Goal: Entertainment & Leisure: Browse casually

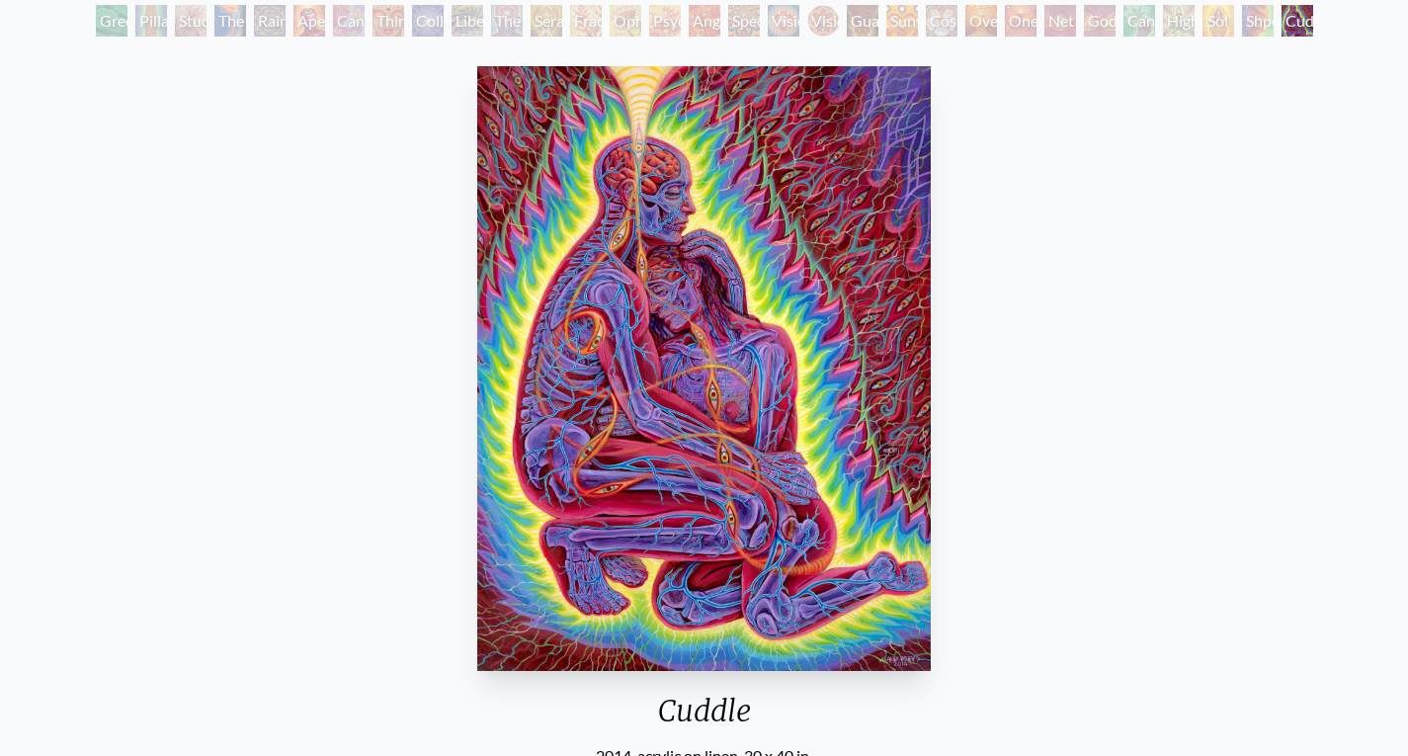
scroll to position [121, 0]
click at [703, 349] on img "31 / 31" at bounding box center [704, 369] width 454 height 605
click at [1043, 369] on div "Cuddle 2014, acrylic on linen, 30 x 40 in. Visit the CoSM Shop" at bounding box center [704, 485] width 1376 height 852
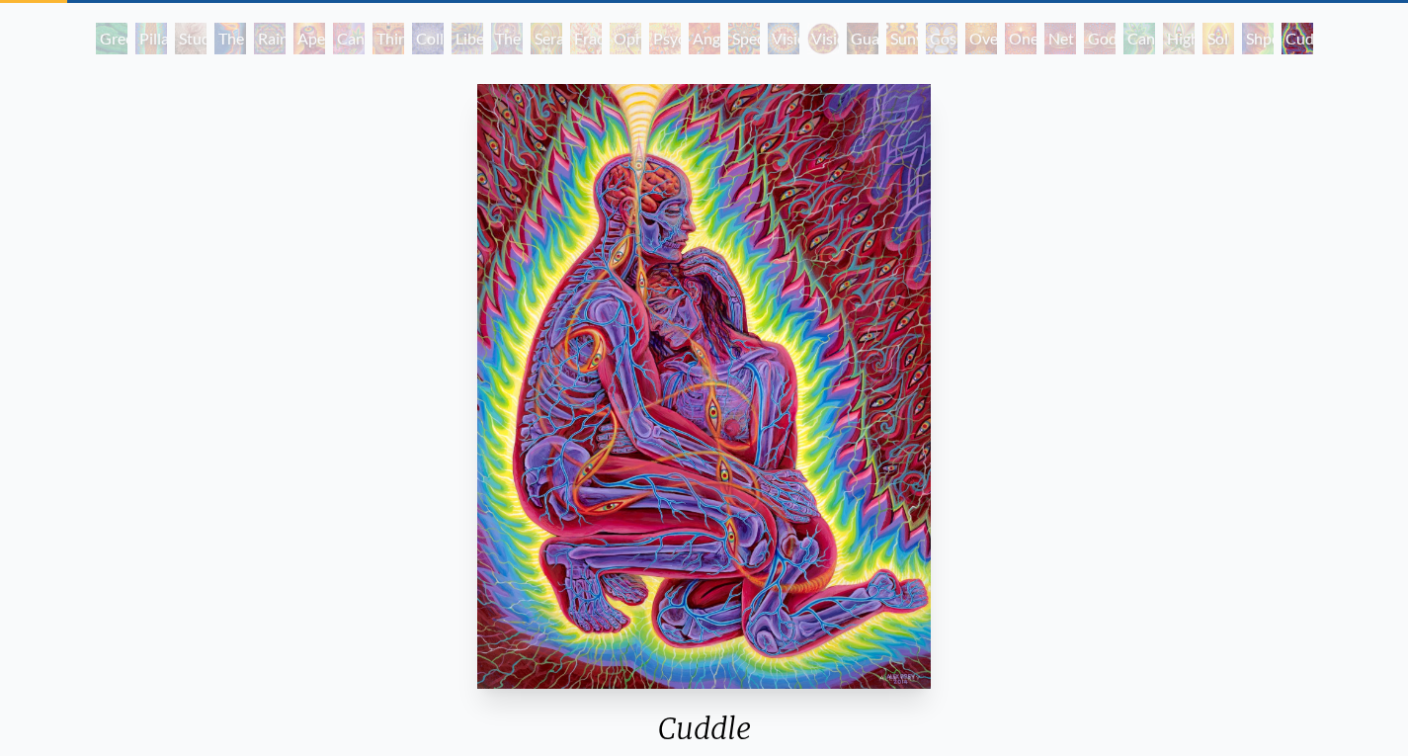
scroll to position [108, 0]
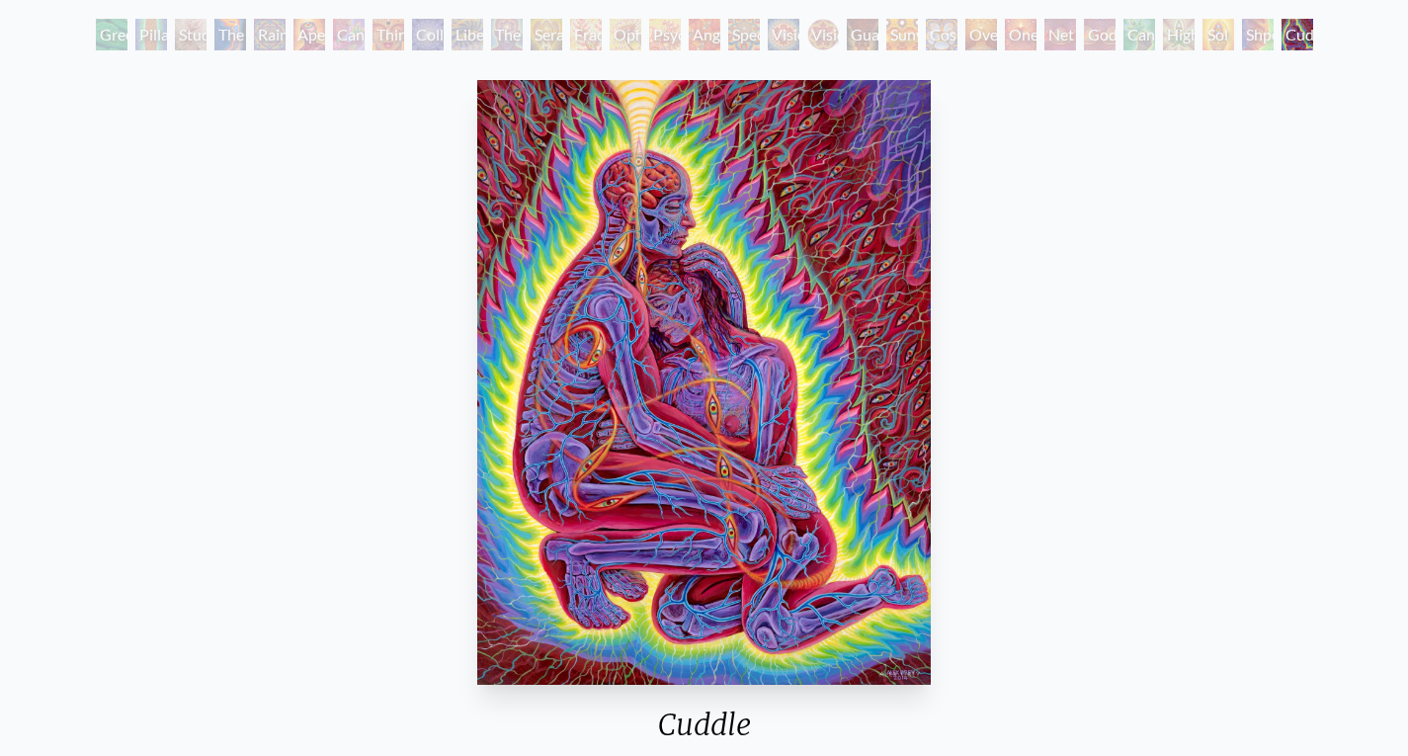
click at [1052, 30] on div "Net of Being" at bounding box center [1060, 35] width 32 height 32
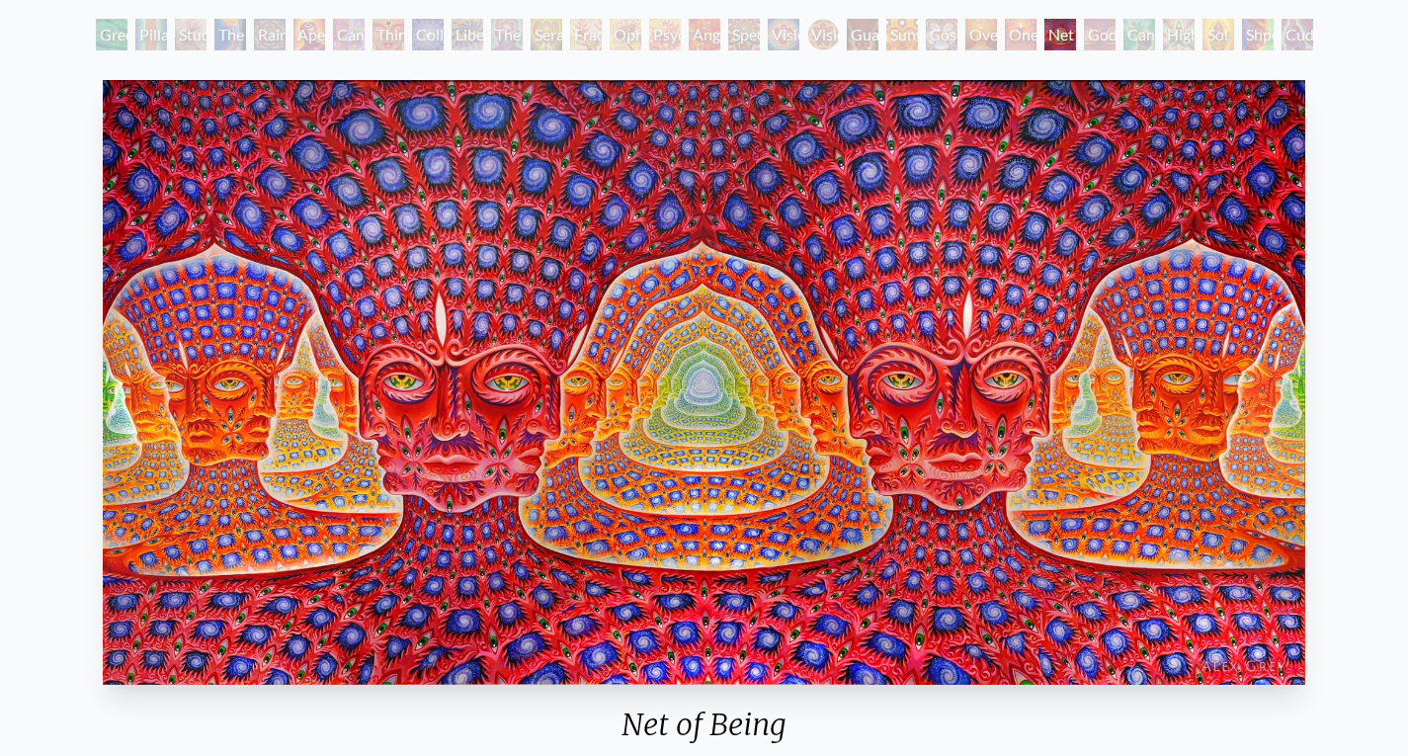
click at [768, 27] on div "Vision Crystal" at bounding box center [784, 35] width 32 height 32
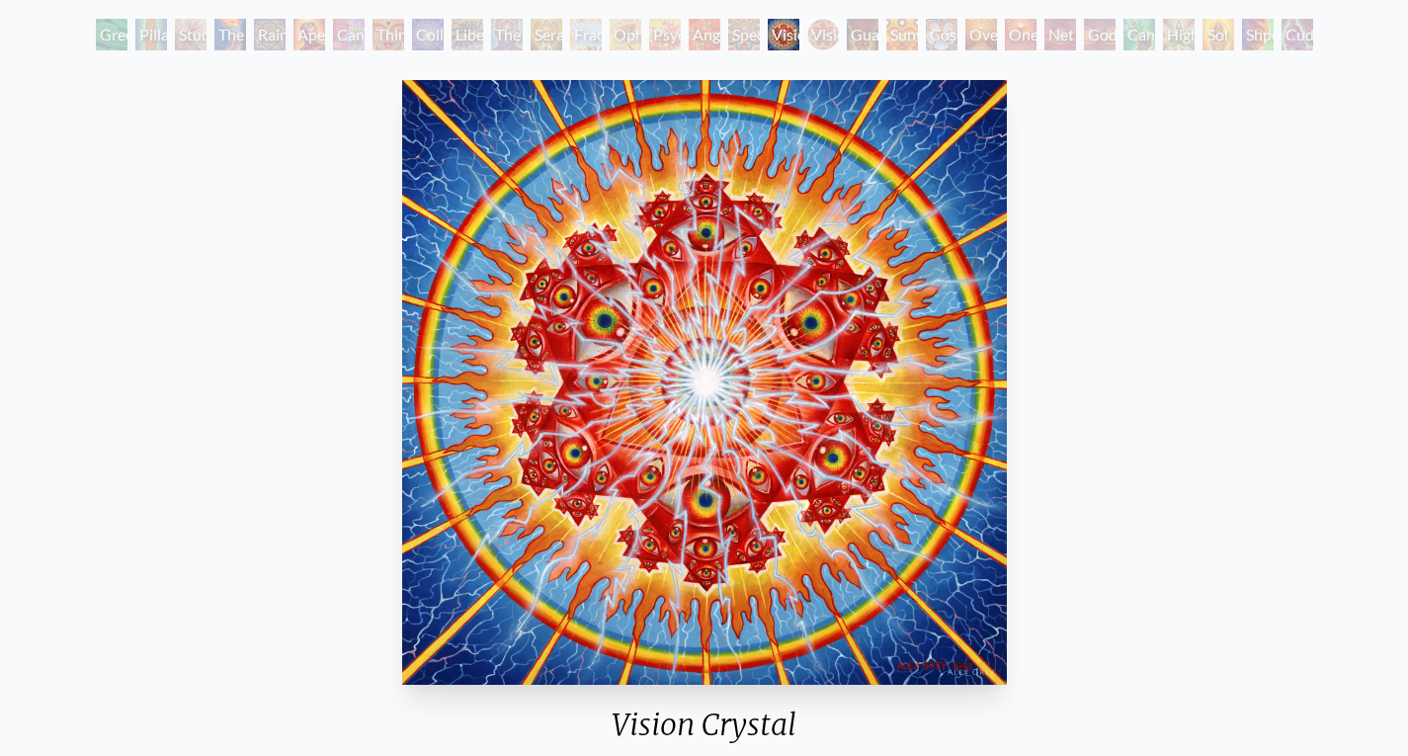
drag, startPoint x: 581, startPoint y: 18, endPoint x: 566, endPoint y: 44, distance: 30.5
click at [566, 44] on div "Home · Art · Fire & Eyes Anatomical Drawings" at bounding box center [704, 669] width 1408 height 1427
click at [570, 44] on div "Fractal Eyes" at bounding box center [586, 35] width 32 height 32
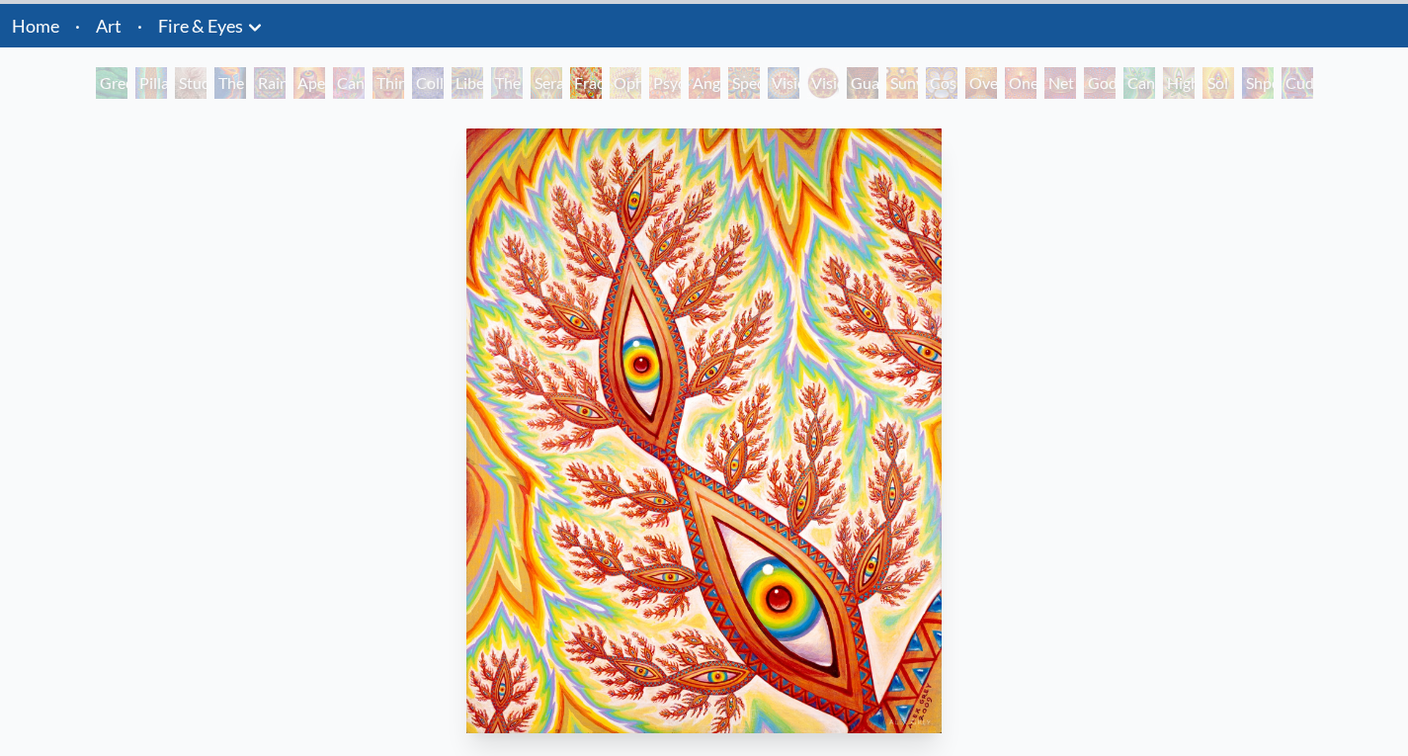
scroll to position [73, 0]
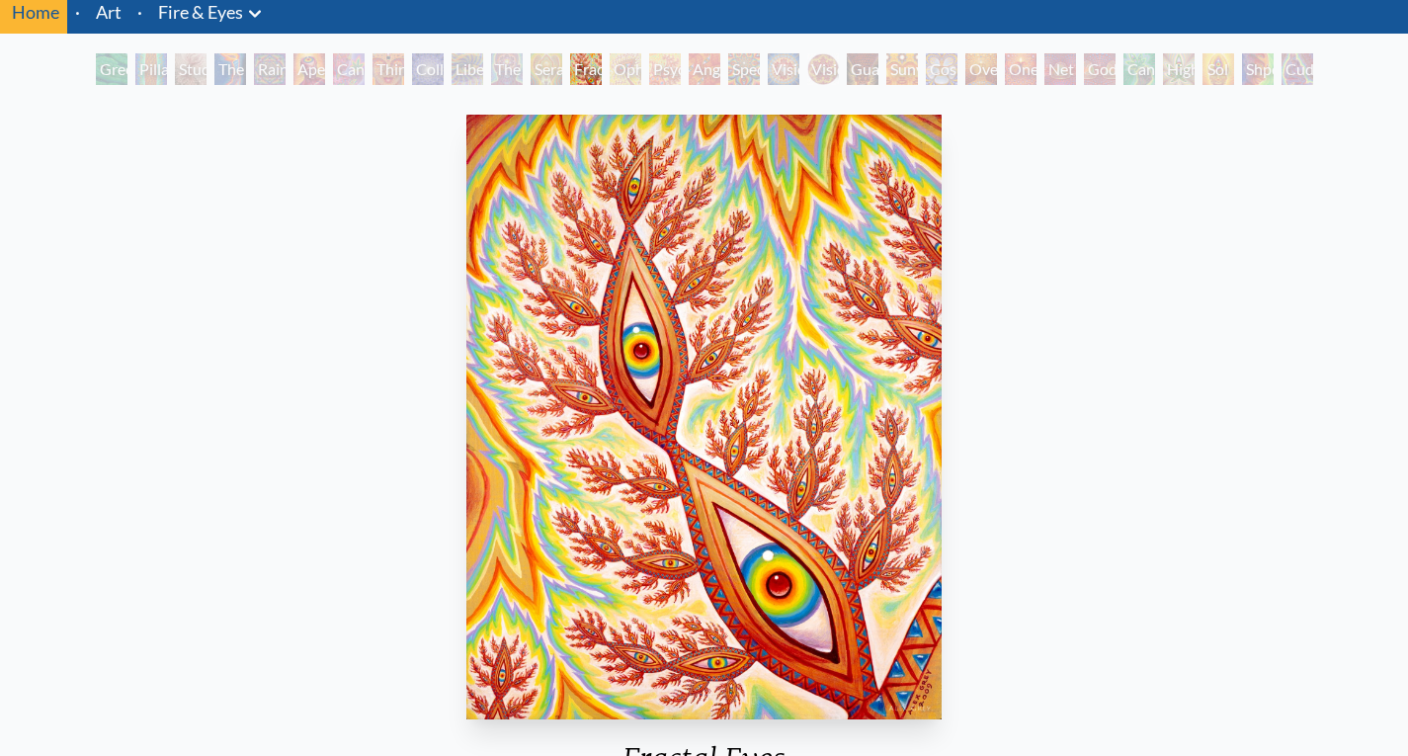
click at [334, 71] on div "Cannabis Sutra" at bounding box center [349, 69] width 32 height 32
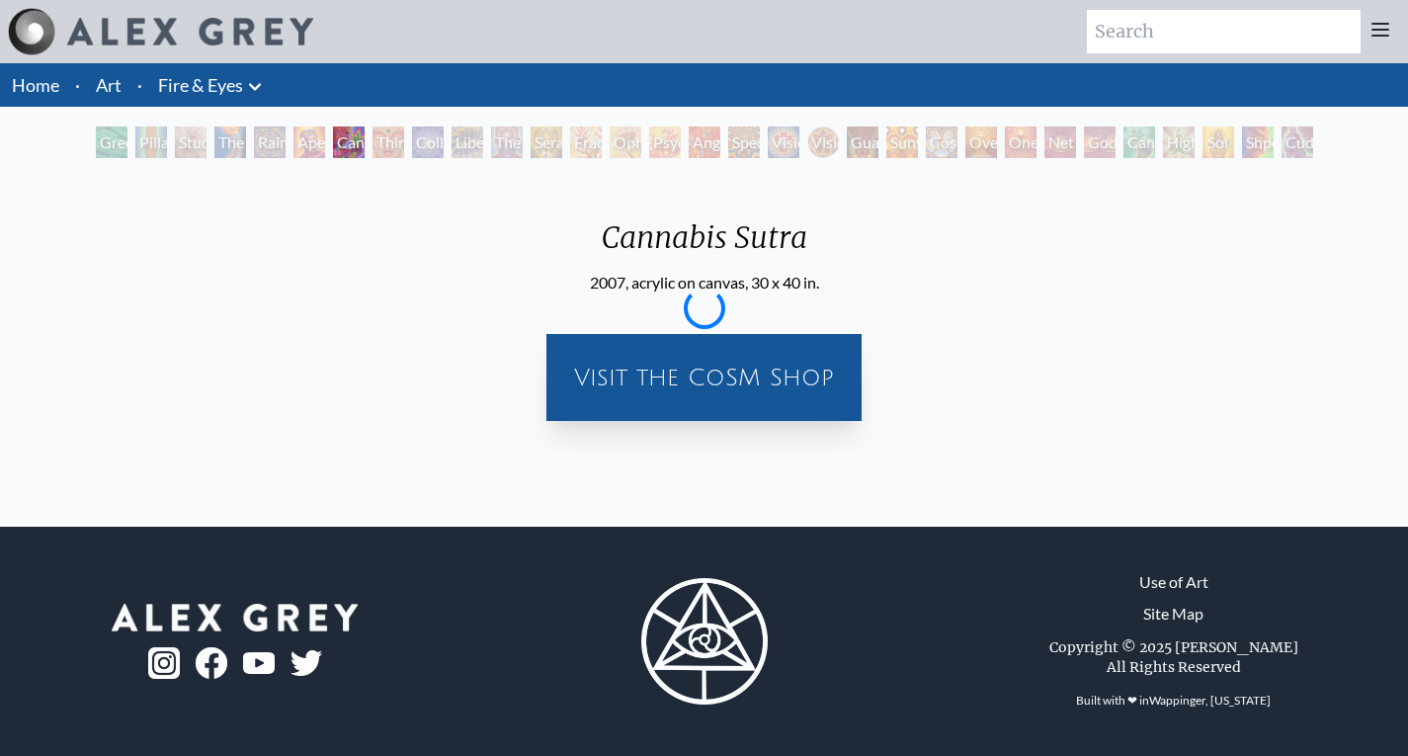
scroll to position [0, 0]
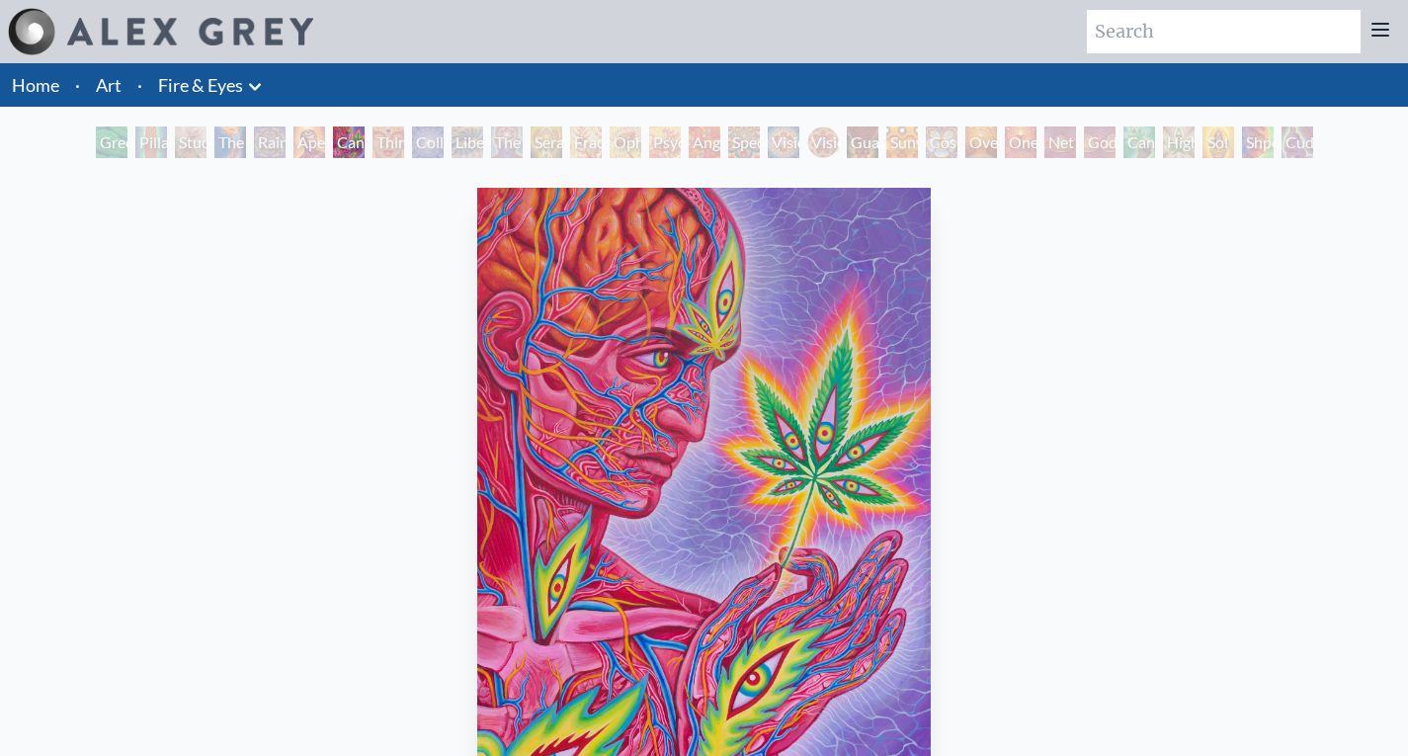
click at [181, 150] on div "Study for the Great Turn" at bounding box center [191, 142] width 32 height 32
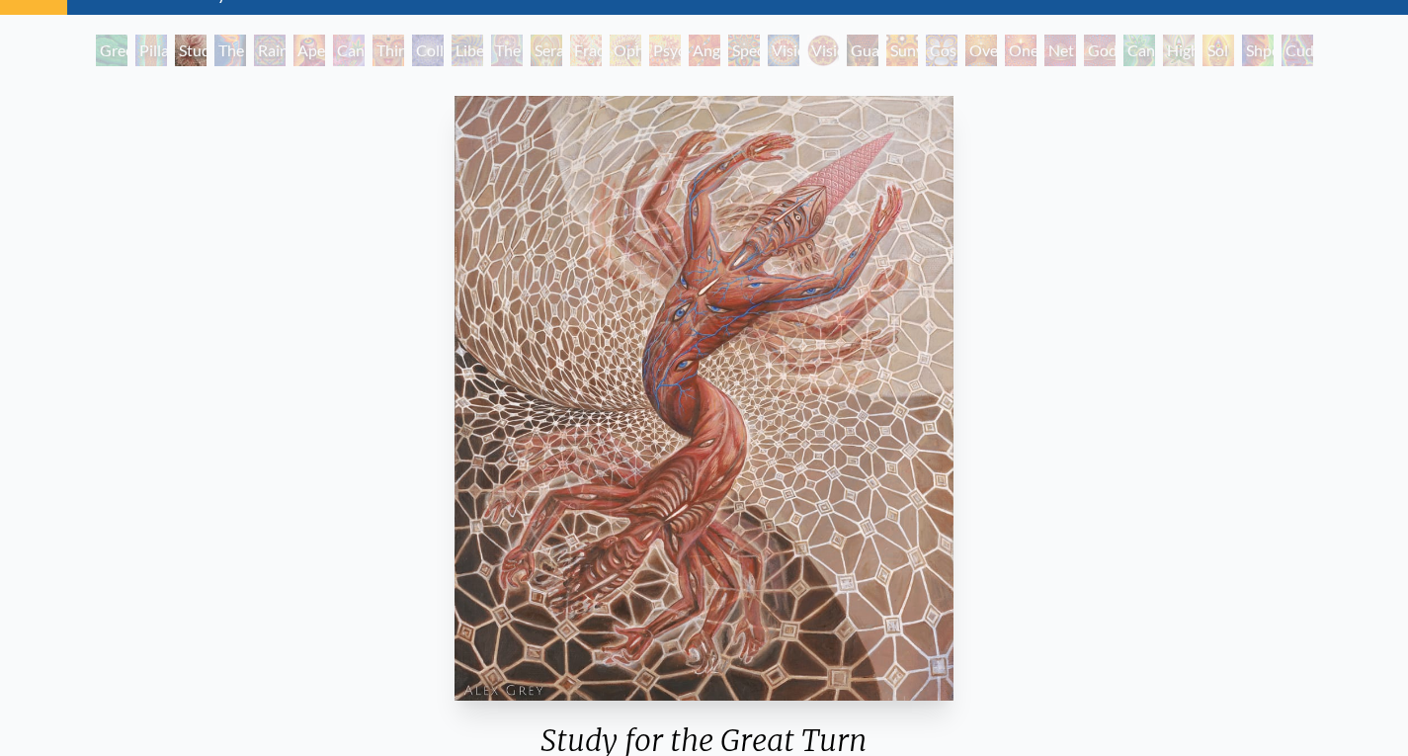
scroll to position [94, 0]
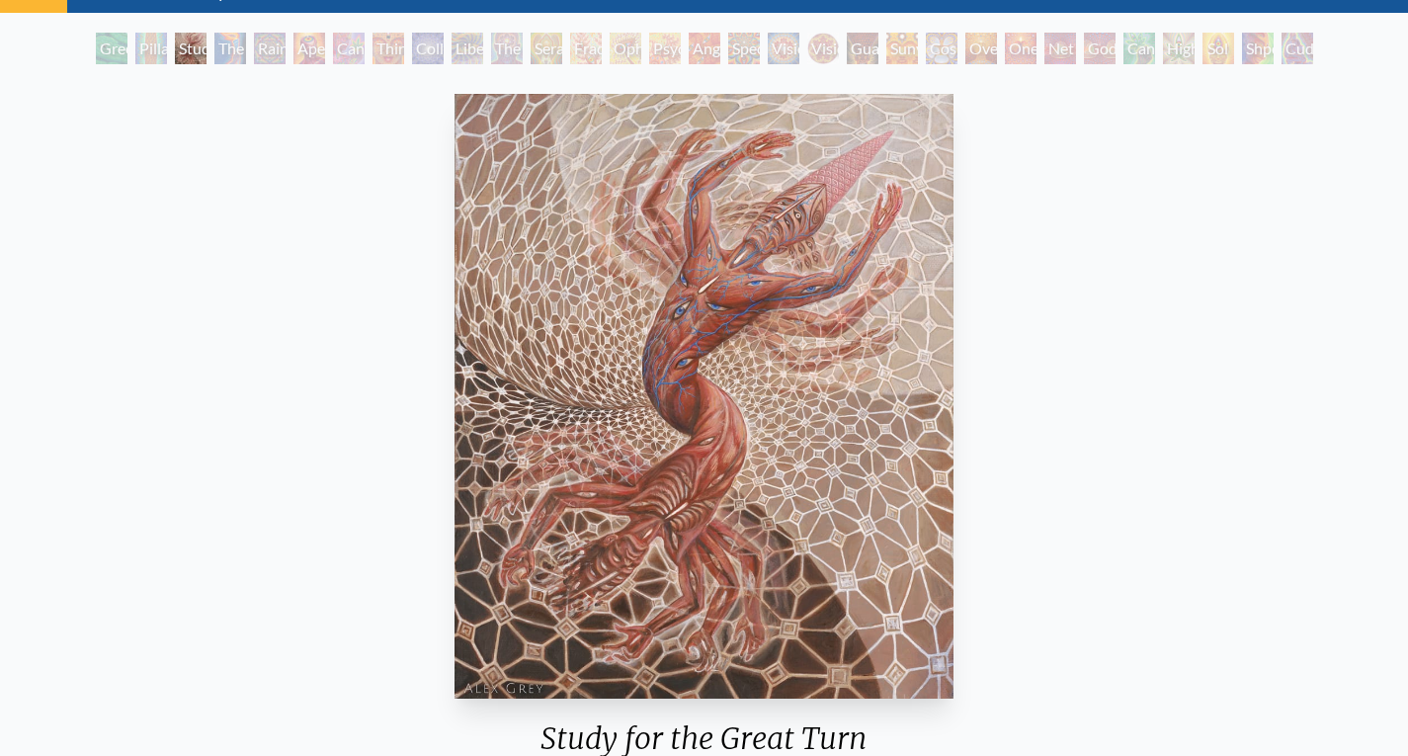
click at [720, 59] on div "Angel Skin" at bounding box center [705, 49] width 32 height 32
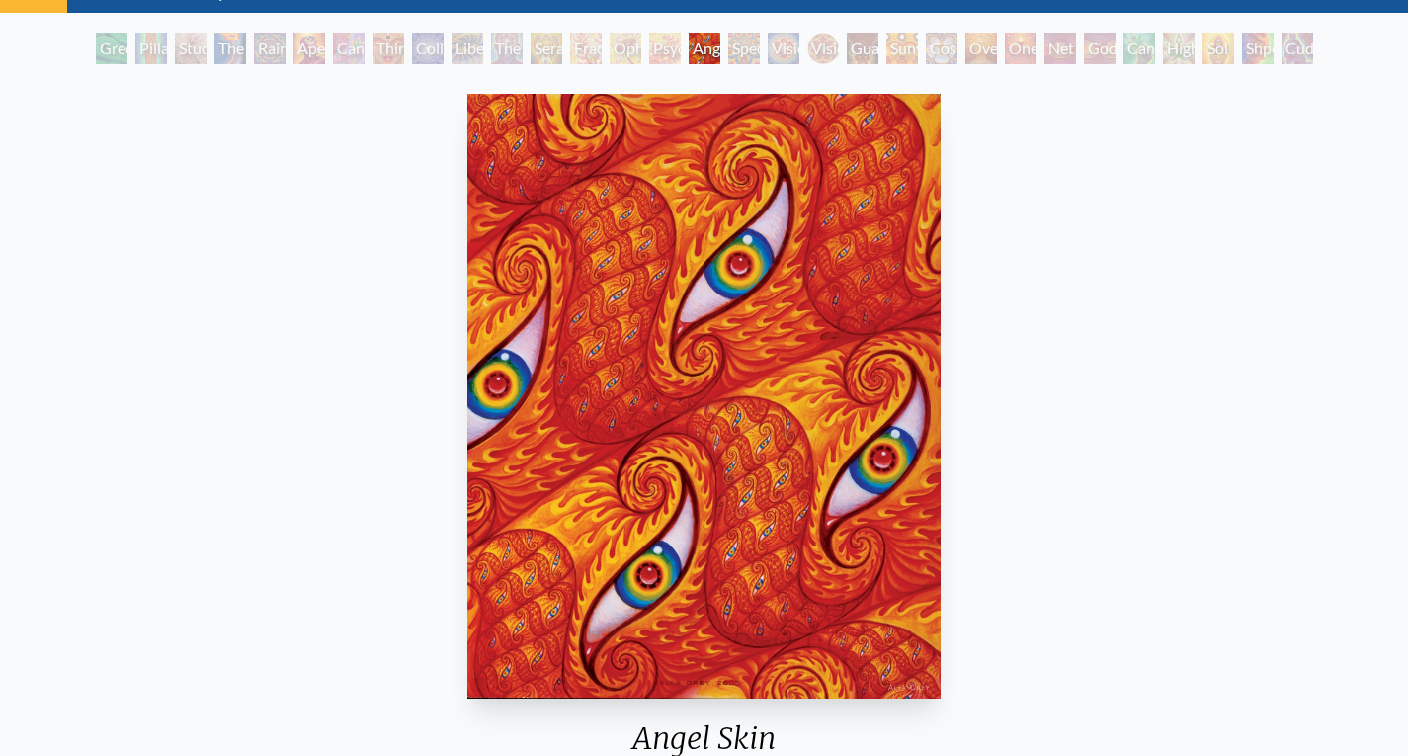
click at [661, 53] on div "Psychomicrograph of a Fractal Paisley Cherub Feather Tip" at bounding box center [665, 49] width 32 height 32
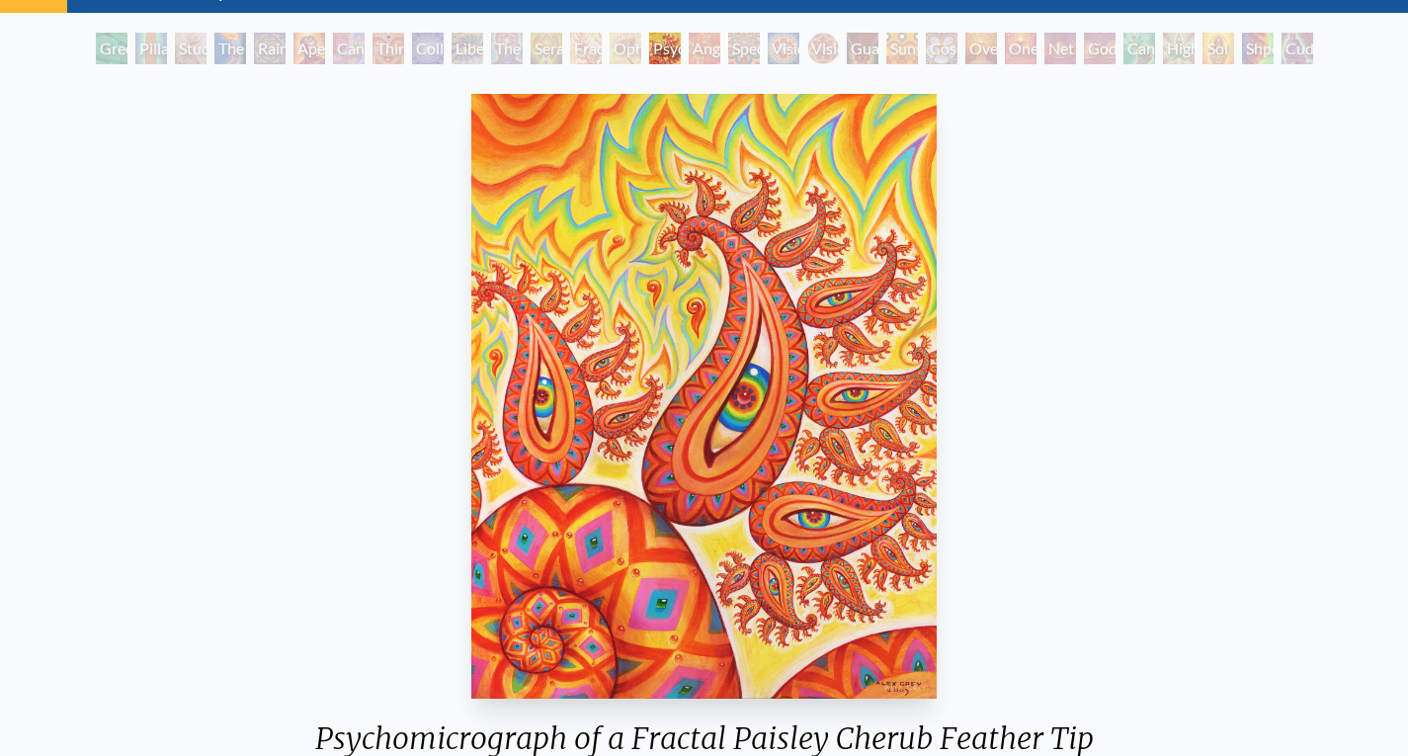
click at [978, 42] on div "Oversoul" at bounding box center [981, 49] width 32 height 32
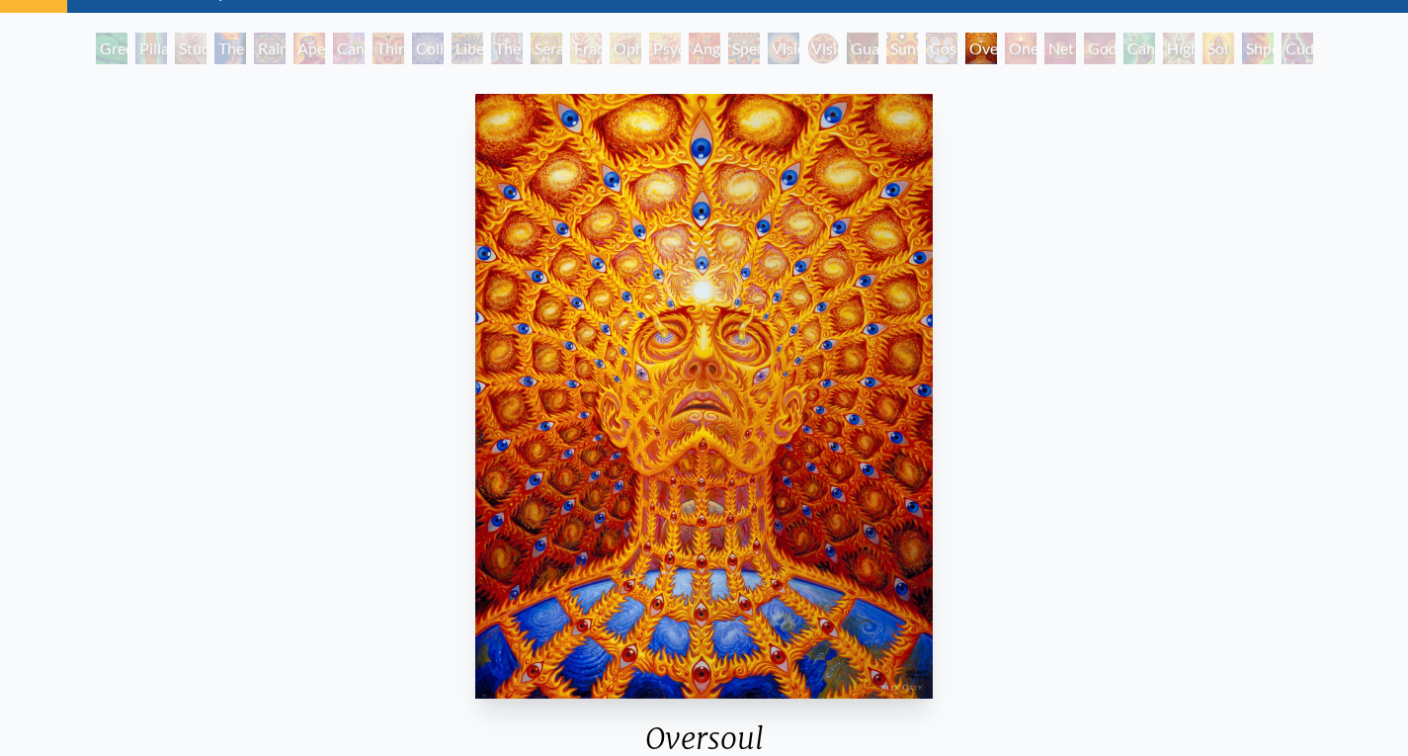
click at [1272, 50] on div "Shpongled" at bounding box center [1258, 49] width 32 height 32
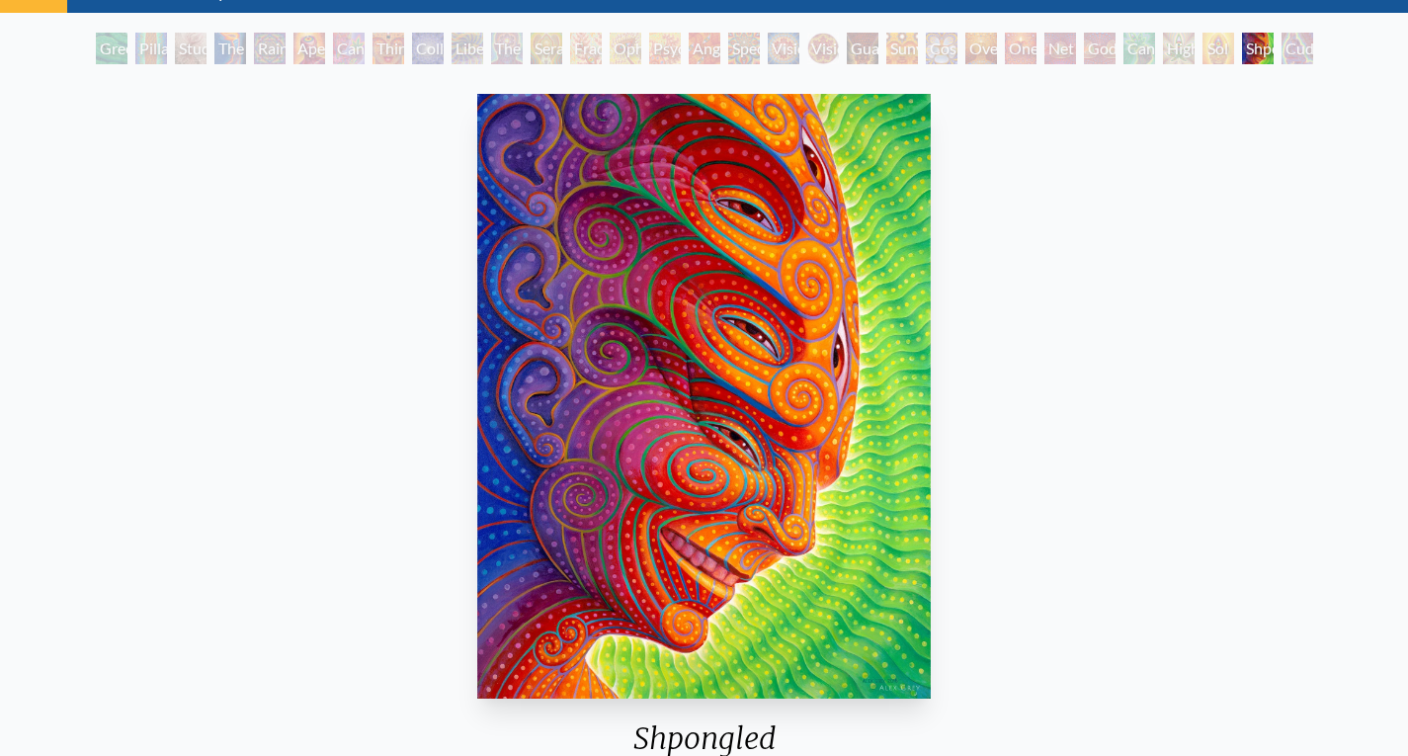
click at [1282, 52] on div "Cuddle" at bounding box center [1298, 49] width 32 height 32
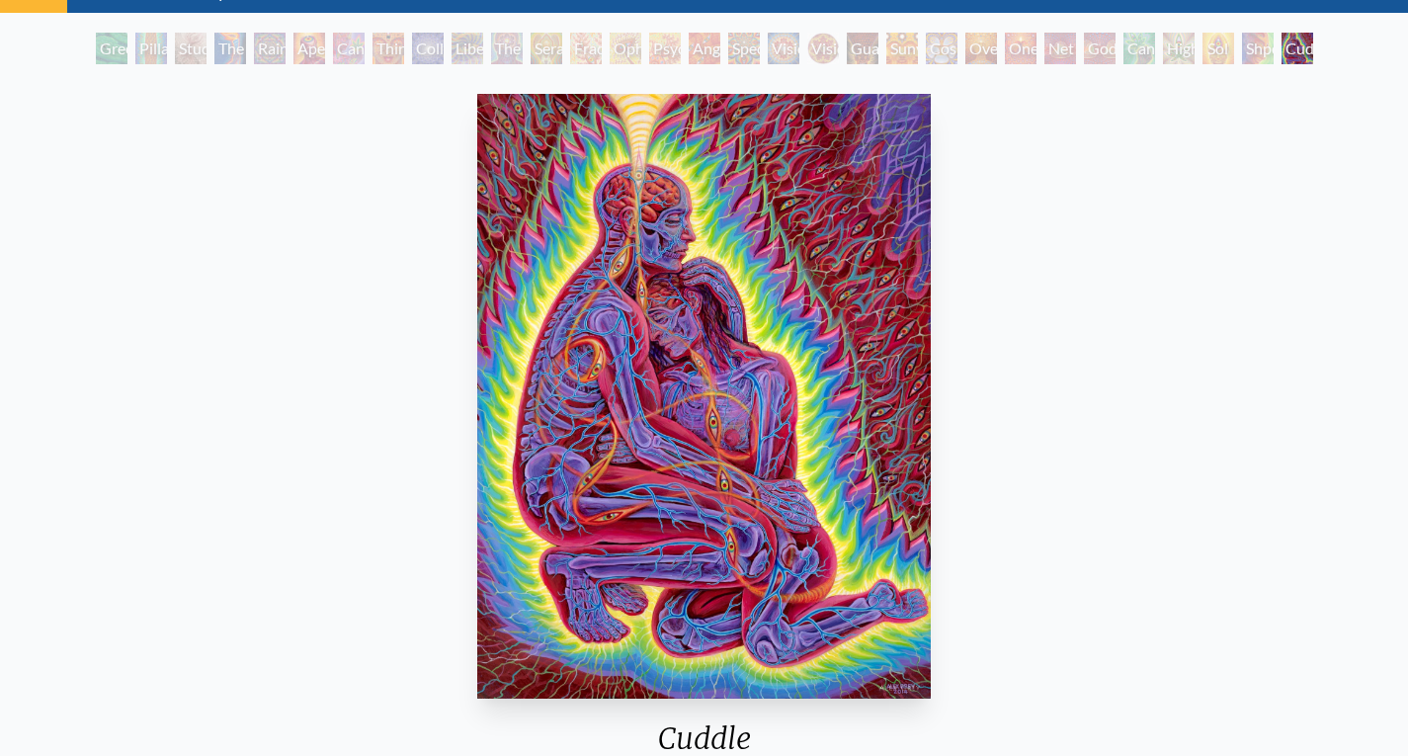
click at [518, 44] on div "The Seer" at bounding box center [507, 49] width 32 height 32
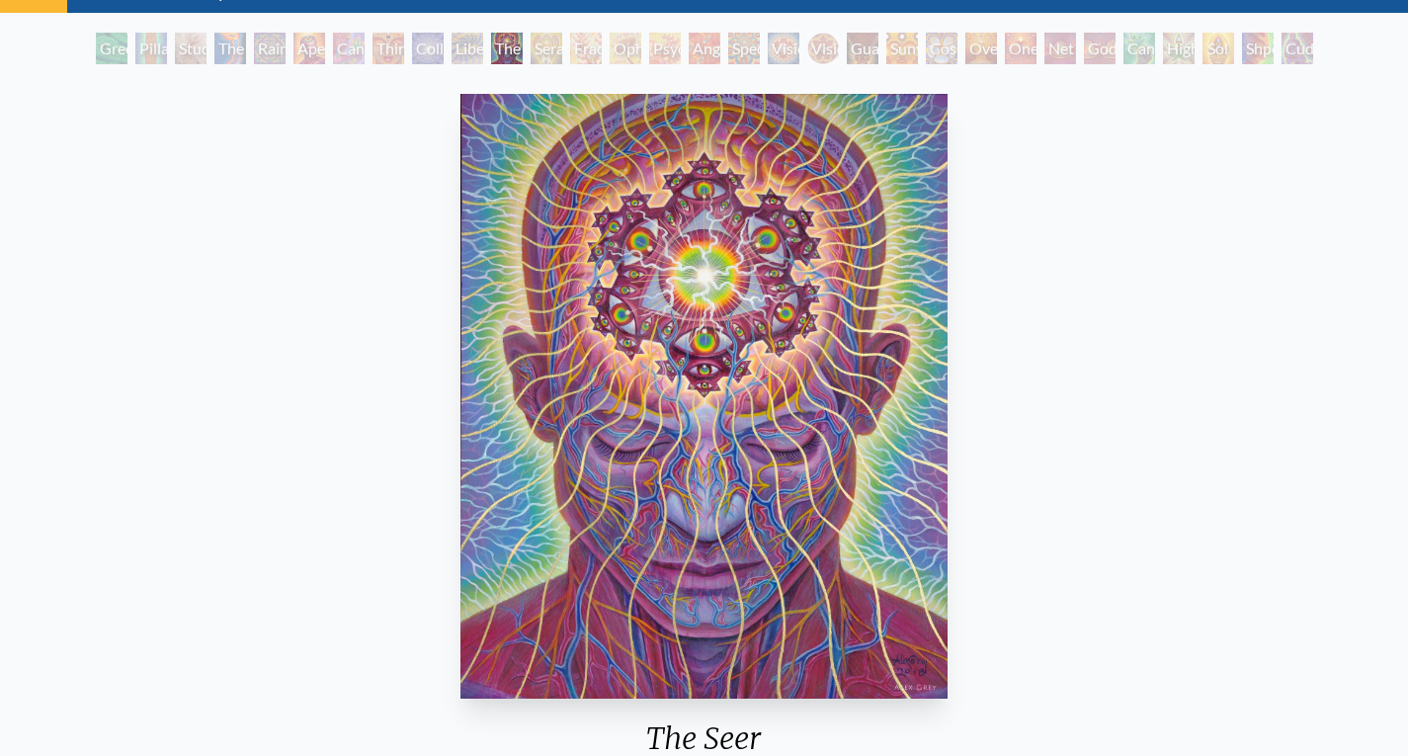
click at [378, 53] on div "Third Eye Tears of Joy" at bounding box center [389, 49] width 32 height 32
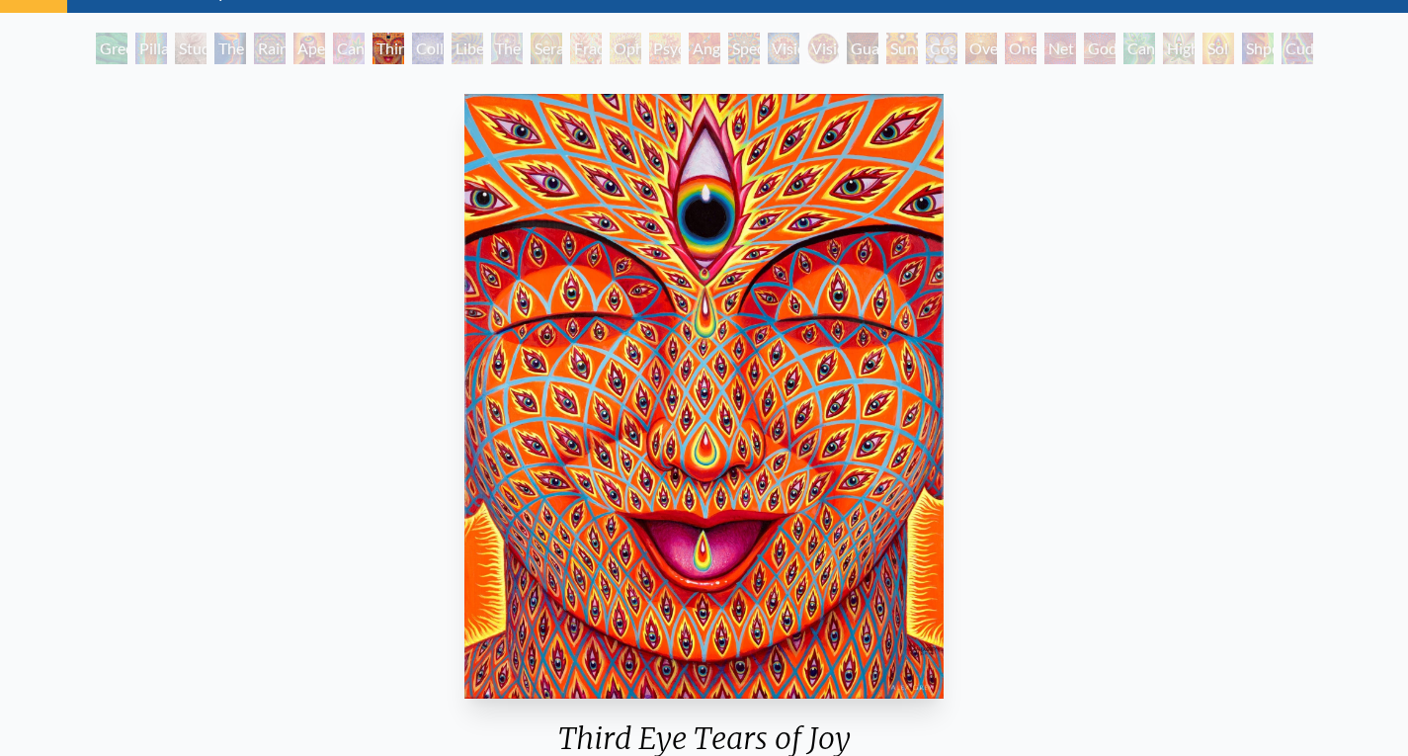
click at [760, 60] on div "Spectral Lotus" at bounding box center [744, 49] width 32 height 32
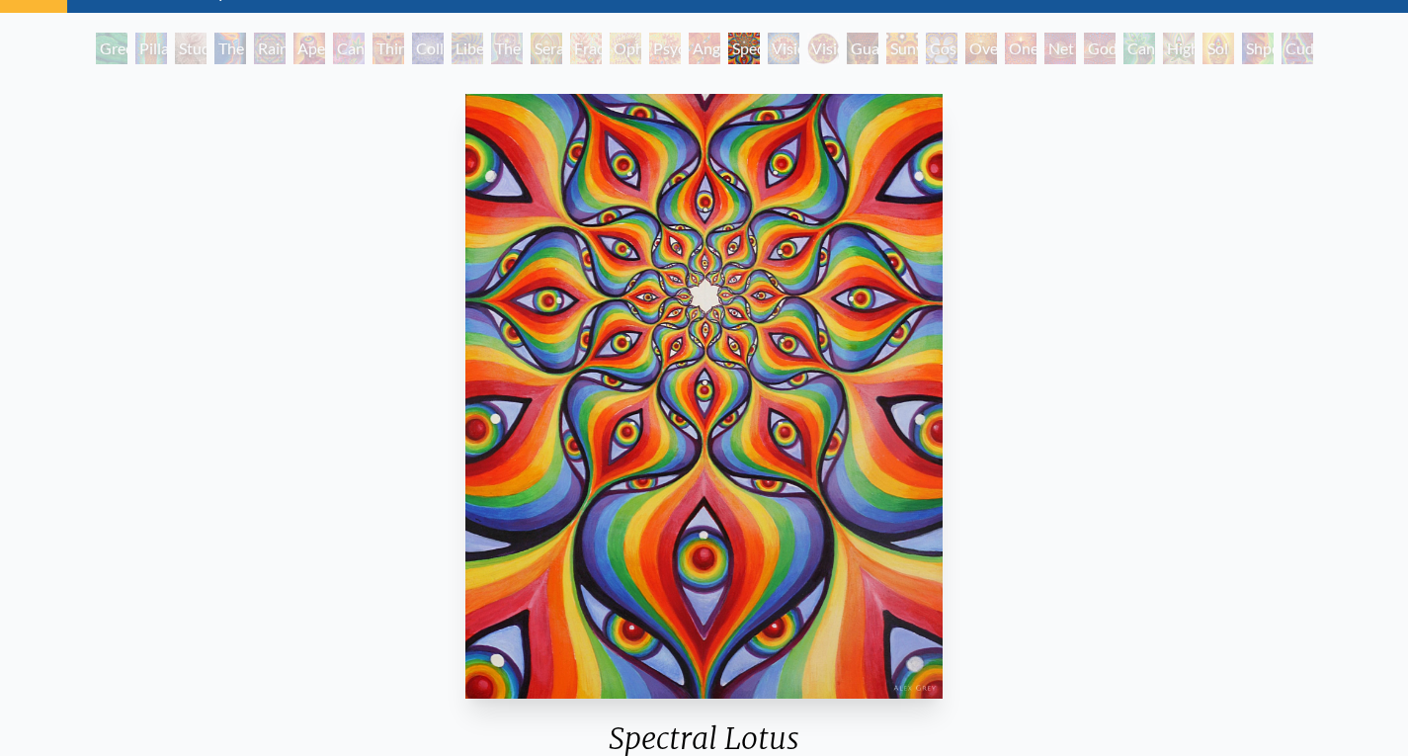
click at [847, 42] on div "Guardian of Infinite Vision" at bounding box center [863, 49] width 32 height 32
